Goal: Leave review/rating

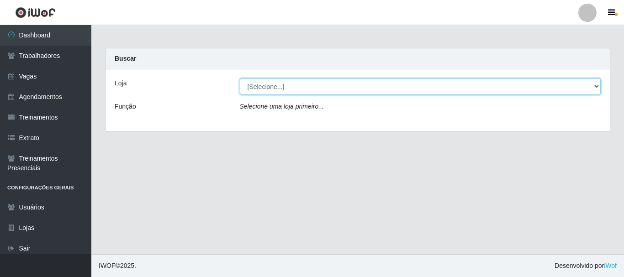
click at [263, 88] on select "[Selecione...] O Cestão - [GEOGRAPHIC_DATA]" at bounding box center [420, 87] width 361 height 16
select select "238"
click at [240, 79] on select "[Selecione...] O Cestão - [GEOGRAPHIC_DATA]" at bounding box center [420, 87] width 361 height 16
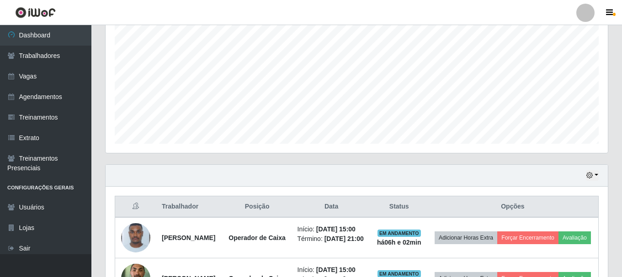
scroll to position [262, 0]
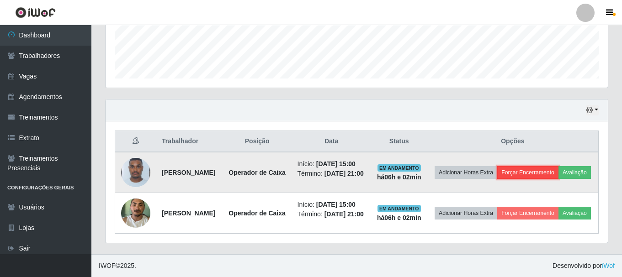
click at [544, 166] on button "Forçar Encerramento" at bounding box center [527, 172] width 61 height 13
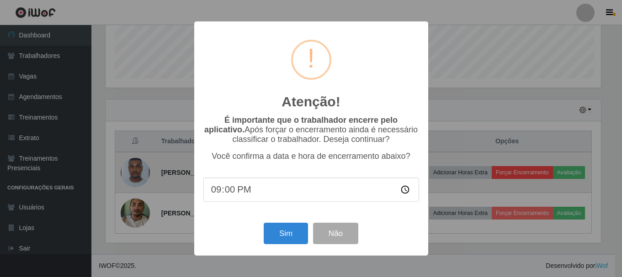
scroll to position [190, 498]
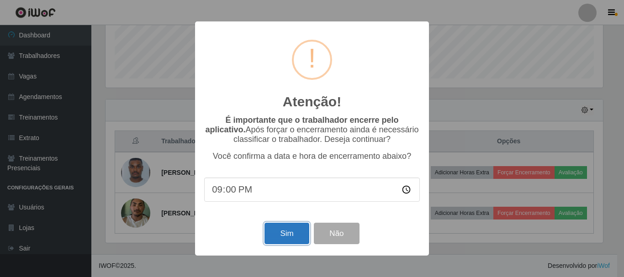
click at [286, 244] on button "Sim" at bounding box center [287, 233] width 44 height 21
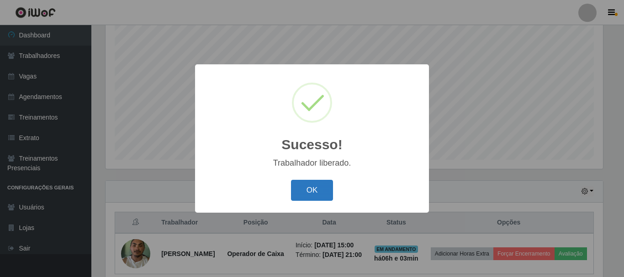
click at [323, 191] on button "OK" at bounding box center [312, 190] width 42 height 21
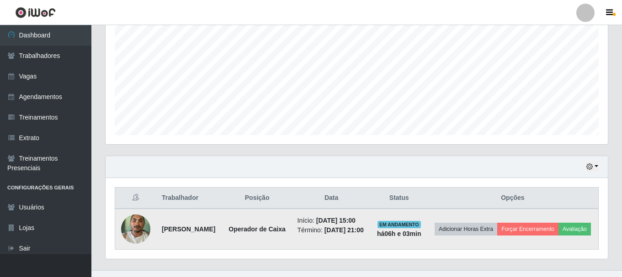
scroll to position [214, 0]
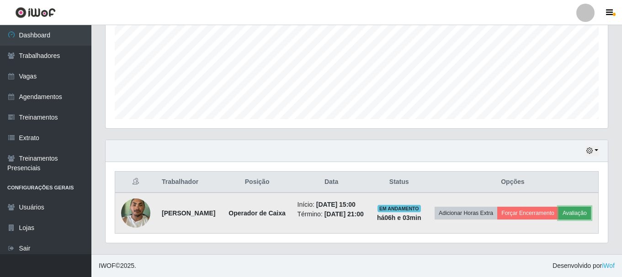
click at [558, 216] on button "Avaliação" at bounding box center [574, 213] width 32 height 13
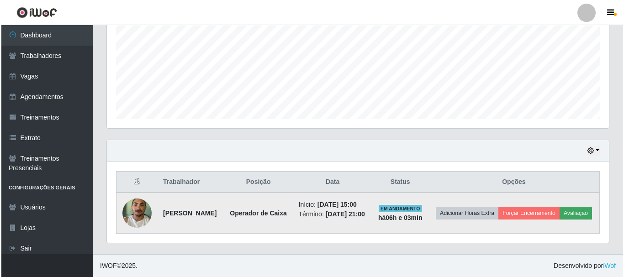
scroll to position [190, 498]
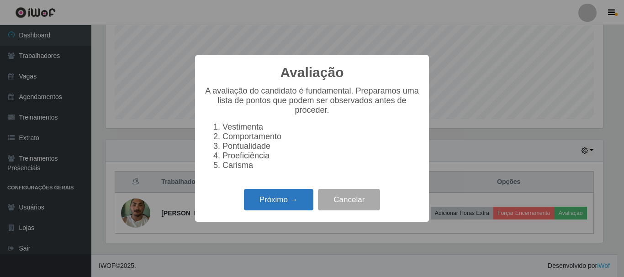
click at [290, 198] on button "Próximo →" at bounding box center [278, 199] width 69 height 21
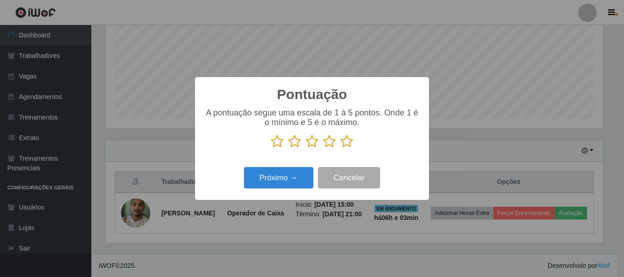
scroll to position [456715, 456407]
click at [348, 143] on icon at bounding box center [346, 142] width 13 height 14
click at [340, 148] on input "radio" at bounding box center [340, 148] width 0 height 0
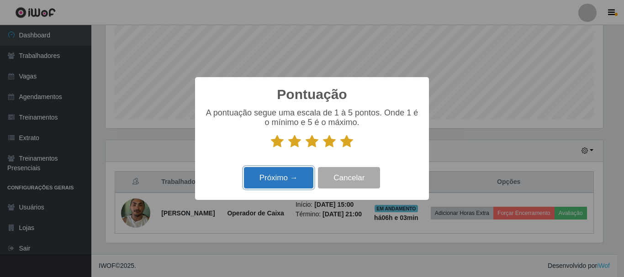
click at [295, 179] on button "Próximo →" at bounding box center [278, 177] width 69 height 21
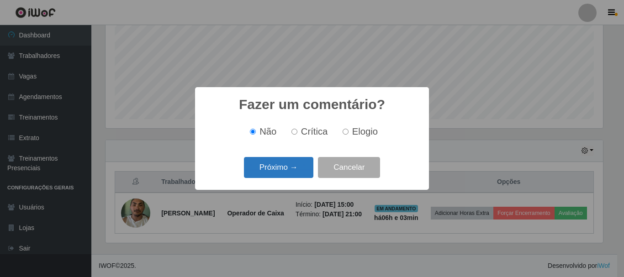
click at [304, 170] on button "Próximo →" at bounding box center [278, 167] width 69 height 21
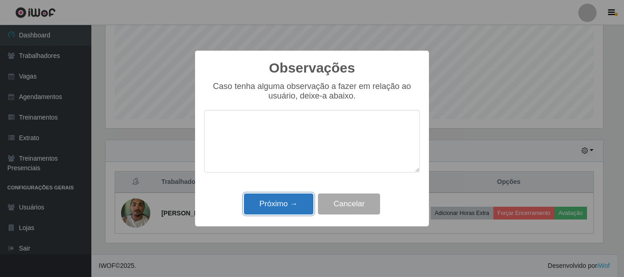
click at [282, 203] on button "Próximo →" at bounding box center [278, 204] width 69 height 21
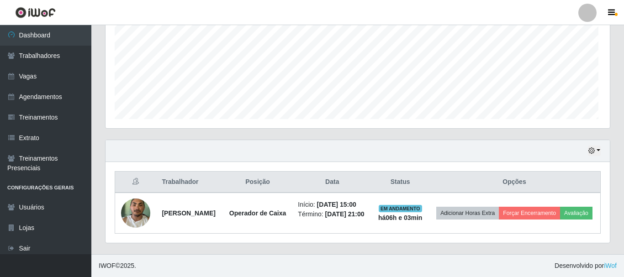
scroll to position [190, 502]
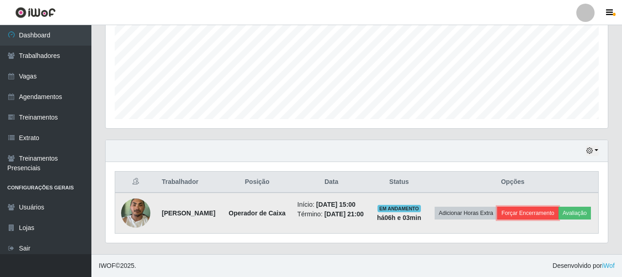
click at [534, 207] on button "Forçar Encerramento" at bounding box center [527, 213] width 61 height 13
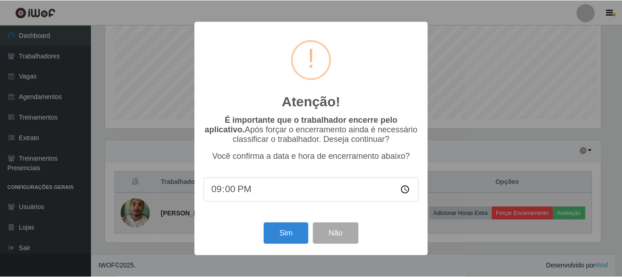
scroll to position [190, 498]
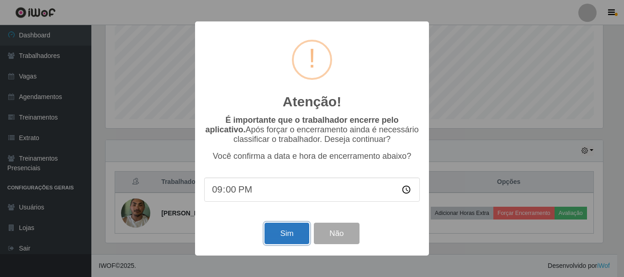
click at [283, 236] on button "Sim" at bounding box center [287, 233] width 44 height 21
